Goal: Task Accomplishment & Management: Manage account settings

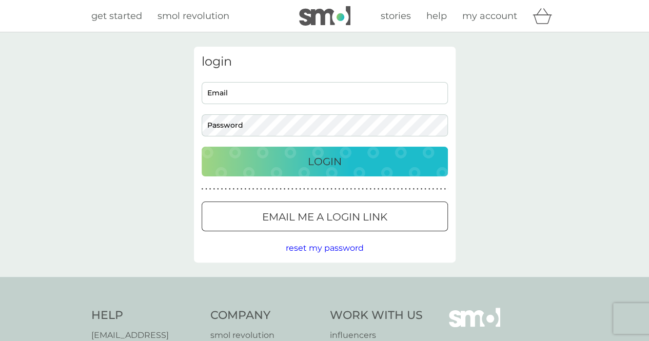
drag, startPoint x: 276, startPoint y: 93, endPoint x: 268, endPoint y: 99, distance: 9.5
click at [276, 93] on input "Email" at bounding box center [325, 93] width 246 height 22
type input "jimeashley@hotmail.com"
click at [326, 167] on p "Login" at bounding box center [325, 161] width 34 height 16
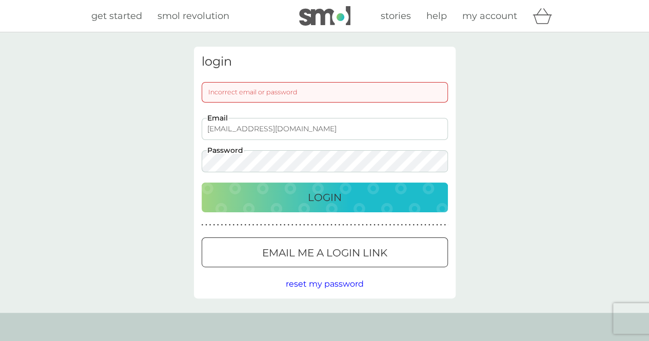
click at [202, 183] on button "Login" at bounding box center [325, 198] width 246 height 30
click at [161, 152] on div "login Incorrect email or password jimeashley@hotmail.com Email Password Login ●…" at bounding box center [324, 172] width 649 height 281
click at [315, 200] on p "Login" at bounding box center [325, 197] width 34 height 16
click at [202, 183] on button "Login" at bounding box center [325, 198] width 246 height 30
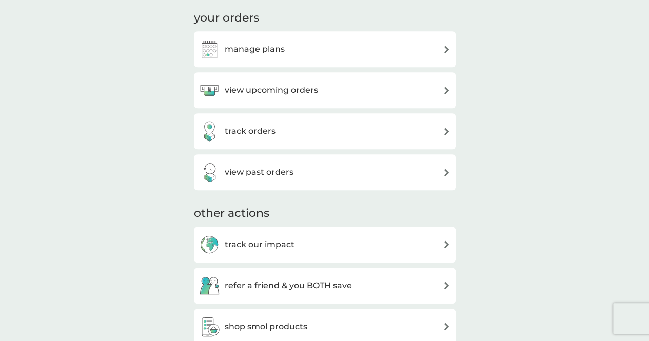
scroll to position [257, 0]
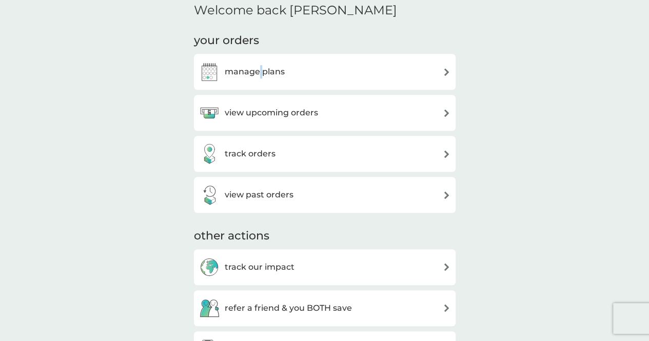
click at [260, 66] on h3 "manage plans" at bounding box center [255, 71] width 60 height 13
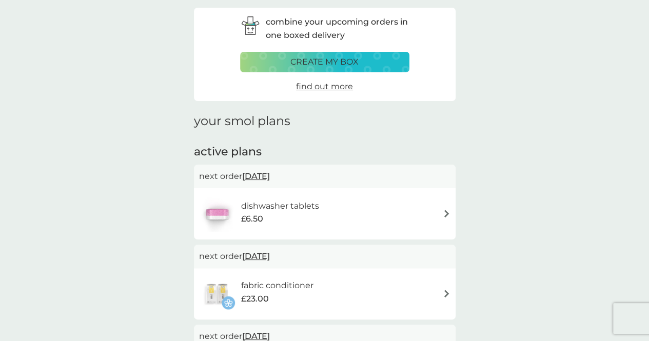
scroll to position [154, 0]
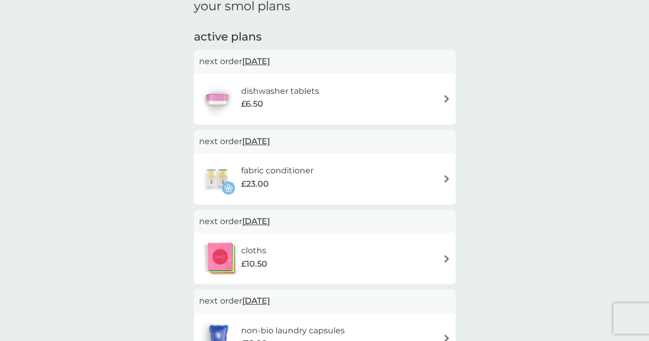
click at [413, 91] on div "dishwasher tablets £6.50" at bounding box center [324, 99] width 251 height 36
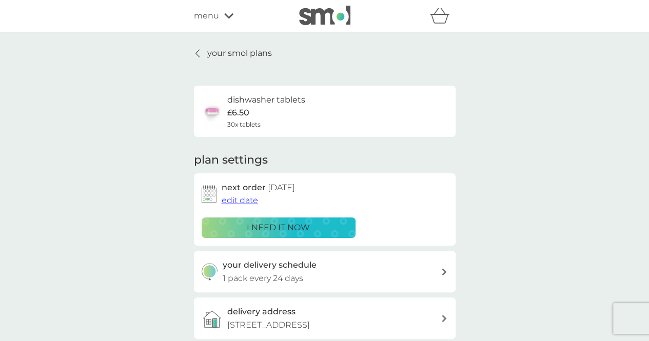
click at [239, 200] on span "edit date" at bounding box center [240, 200] width 36 height 10
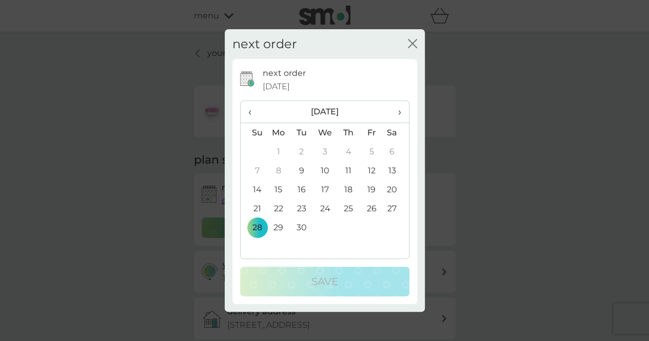
click at [395, 114] on span "›" at bounding box center [395, 112] width 10 height 22
click at [283, 168] on td "6" at bounding box center [279, 170] width 24 height 19
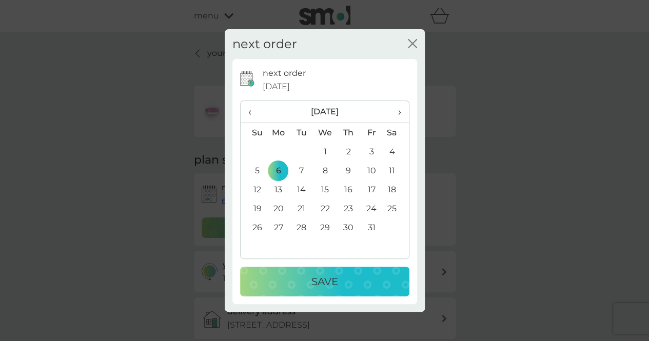
click at [330, 278] on p "Save" at bounding box center [324, 281] width 27 height 16
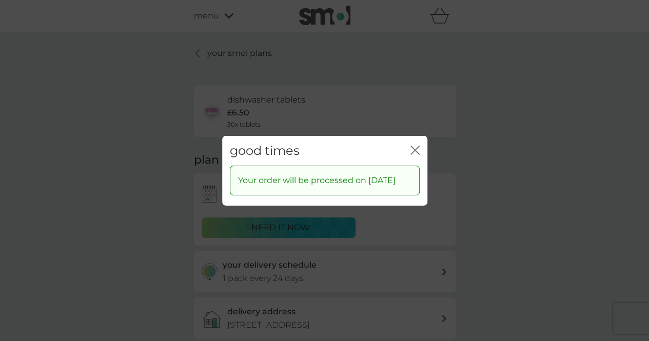
drag, startPoint x: 414, startPoint y: 147, endPoint x: 408, endPoint y: 147, distance: 5.2
click at [414, 147] on icon "close" at bounding box center [414, 149] width 9 height 9
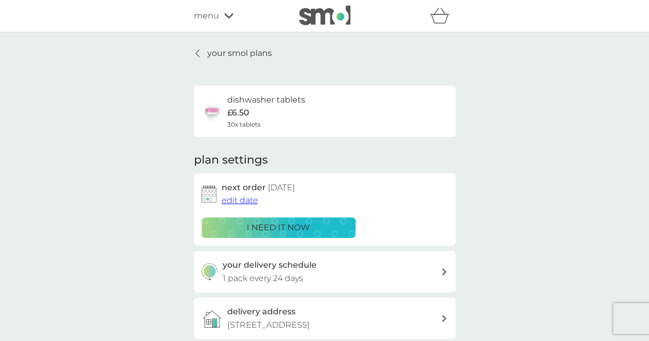
click at [201, 51] on div at bounding box center [197, 53] width 7 height 8
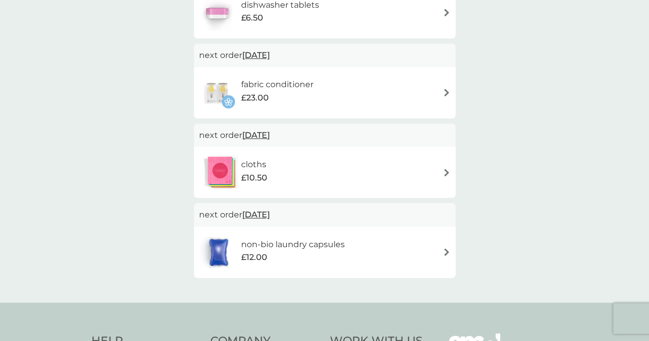
scroll to position [257, 0]
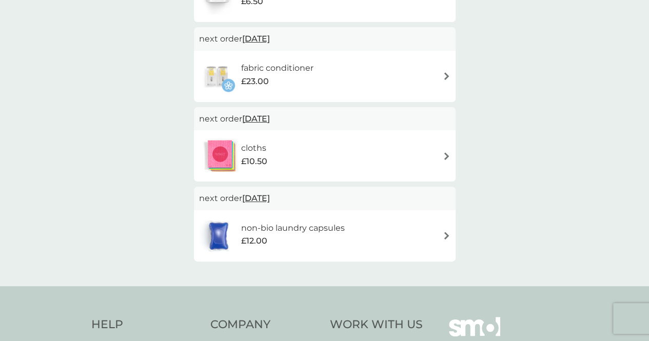
click at [270, 194] on span "[DATE]" at bounding box center [256, 198] width 28 height 20
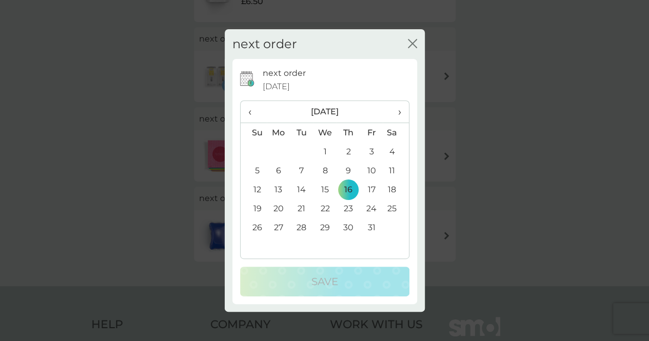
click at [277, 208] on td "20" at bounding box center [279, 208] width 24 height 19
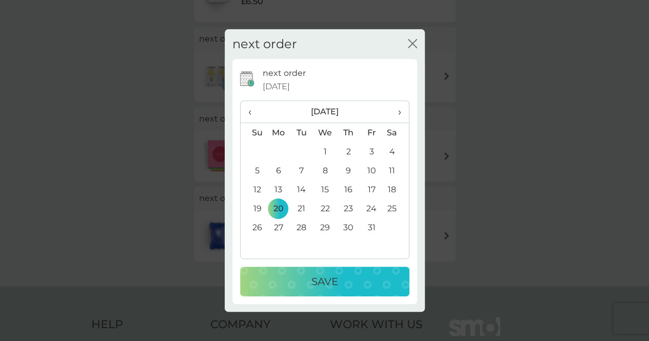
click at [307, 281] on div "Save" at bounding box center [324, 281] width 149 height 16
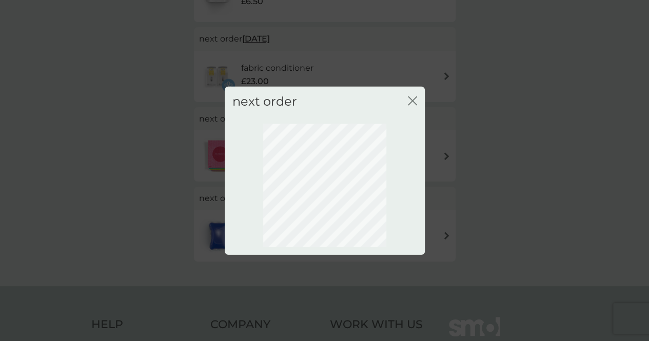
scroll to position [89, 0]
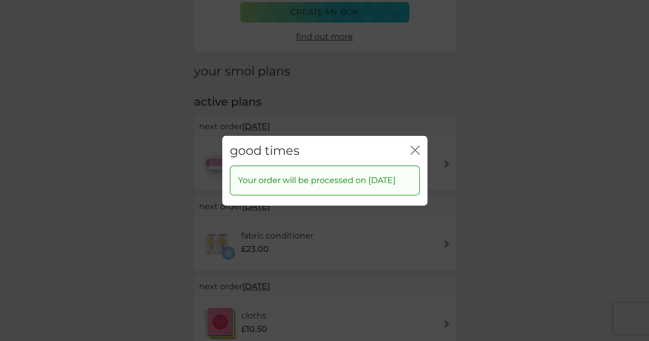
click at [410, 145] on icon "close" at bounding box center [414, 149] width 9 height 9
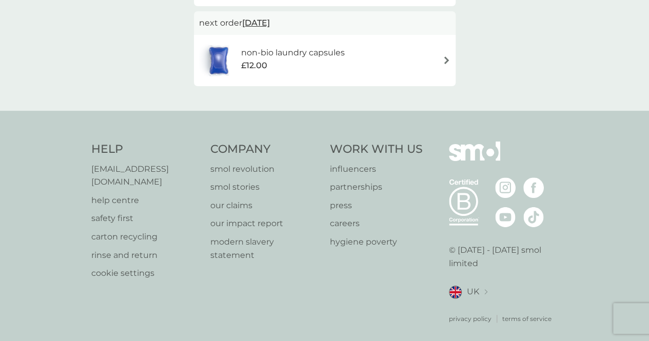
scroll to position [0, 0]
